Goal: Task Accomplishment & Management: Use online tool/utility

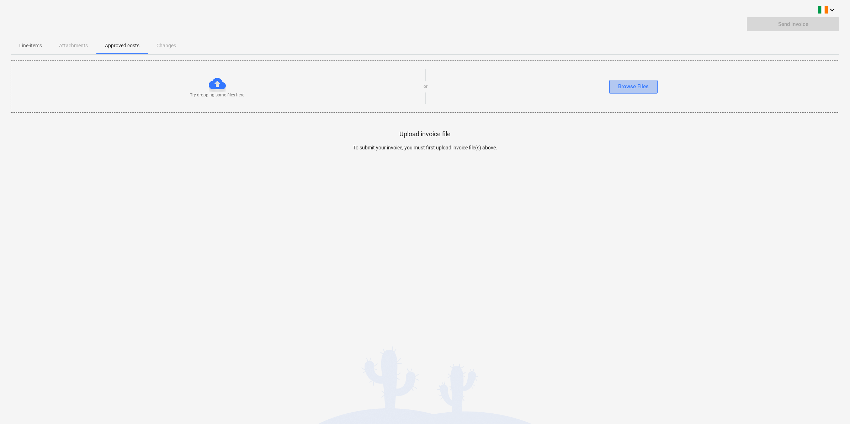
click at [634, 86] on div "Browse Files" at bounding box center [633, 86] width 31 height 9
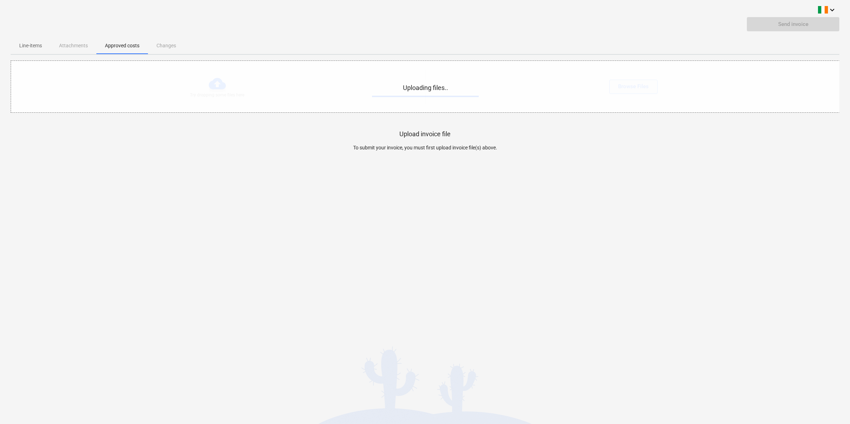
click at [141, 37] on button "Approved costs" at bounding box center [122, 45] width 52 height 17
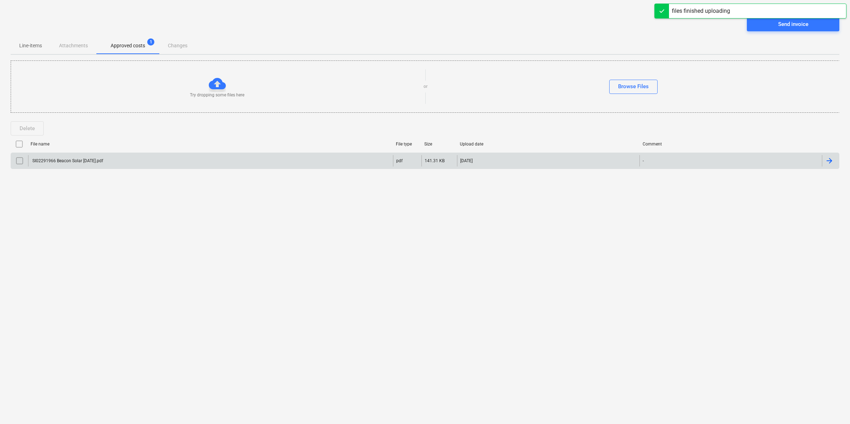
click at [157, 161] on div "SI02291966 Beacon Solar [DATE].pdf" at bounding box center [210, 160] width 365 height 11
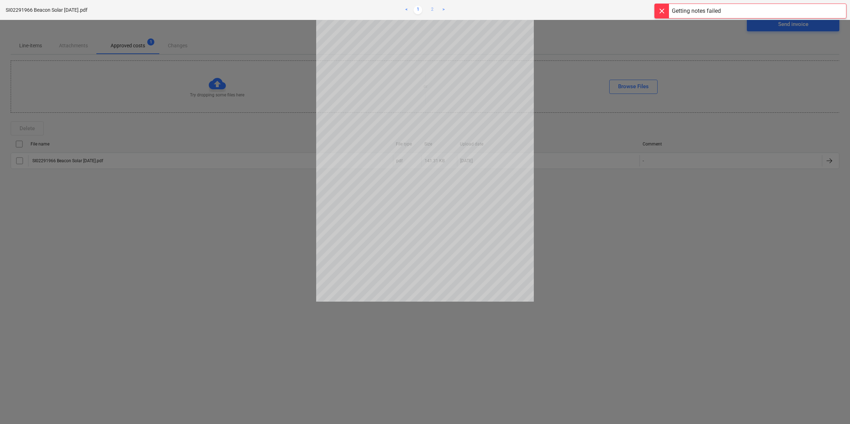
click at [430, 7] on link "2" at bounding box center [432, 10] width 9 height 9
click at [838, 13] on span "close" at bounding box center [837, 10] width 9 height 9
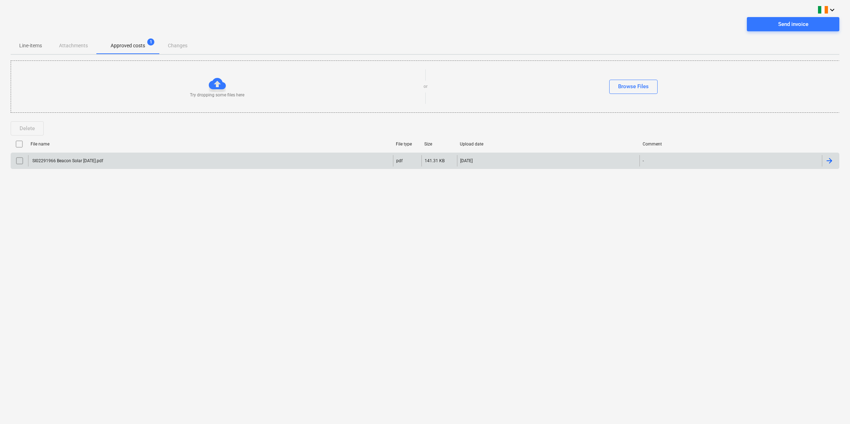
click at [235, 165] on div "SI02291966 Beacon Solar [DATE].pdf" at bounding box center [210, 160] width 365 height 11
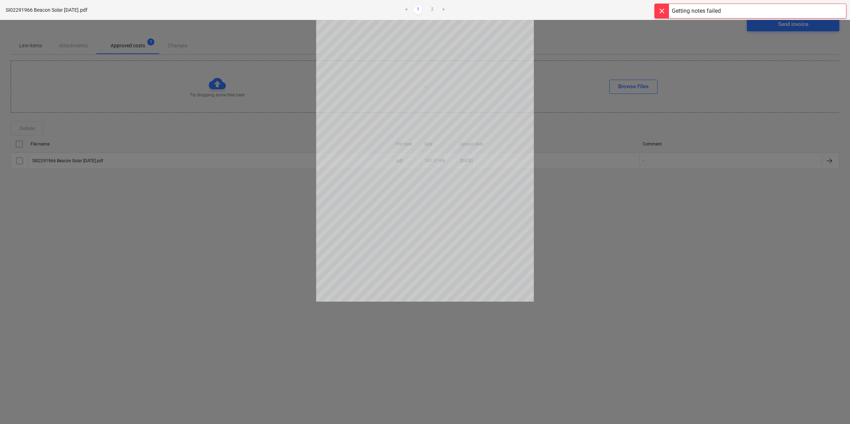
click at [663, 11] on div at bounding box center [662, 11] width 14 height 14
click at [837, 11] on span "close" at bounding box center [837, 10] width 9 height 9
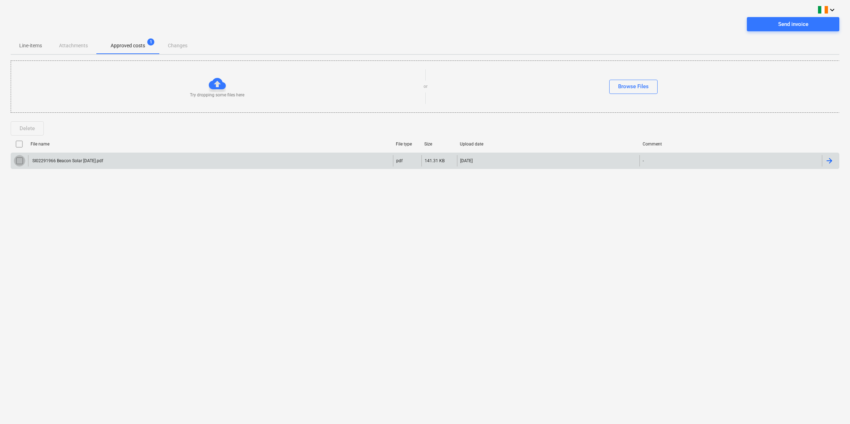
click at [18, 160] on input "checkbox" at bounding box center [19, 160] width 11 height 11
click at [769, 25] on span "Send invoice" at bounding box center [793, 24] width 75 height 9
